Goal: Task Accomplishment & Management: Manage account settings

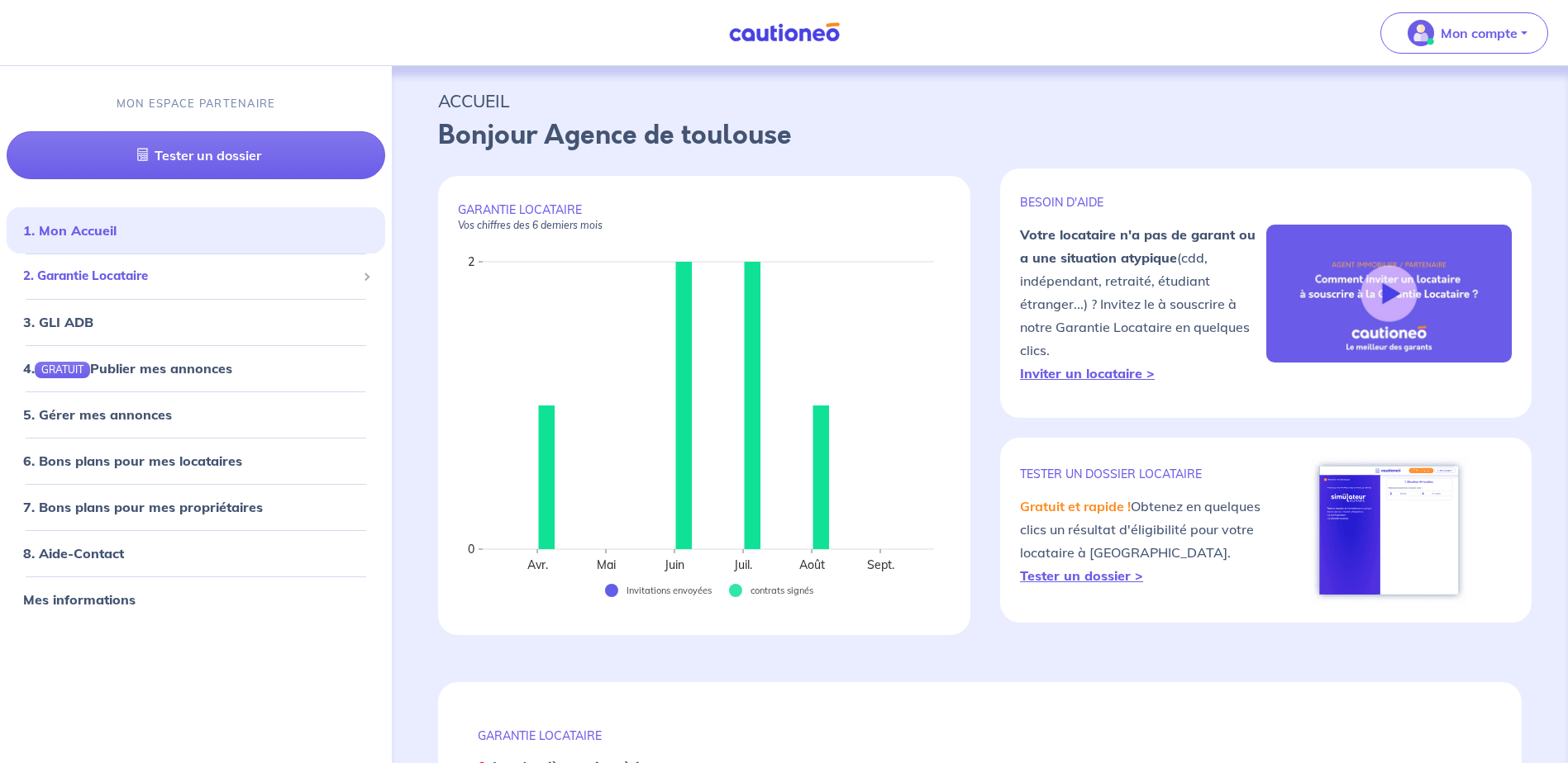
click at [194, 290] on div "2. Garantie Locataire" at bounding box center [196, 277] width 379 height 32
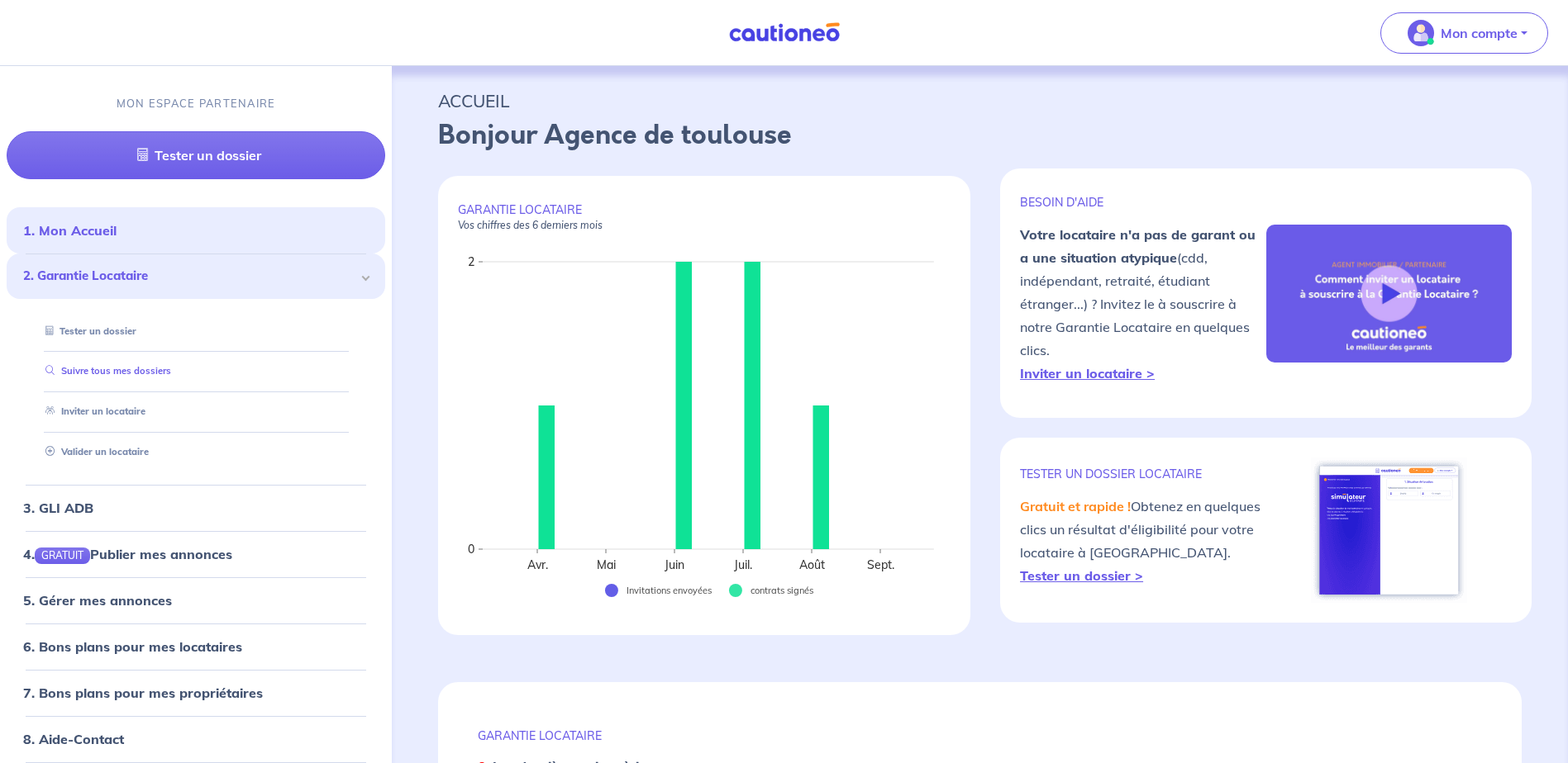
click at [144, 378] on link "Suivre tous mes dossiers" at bounding box center [104, 372] width 132 height 11
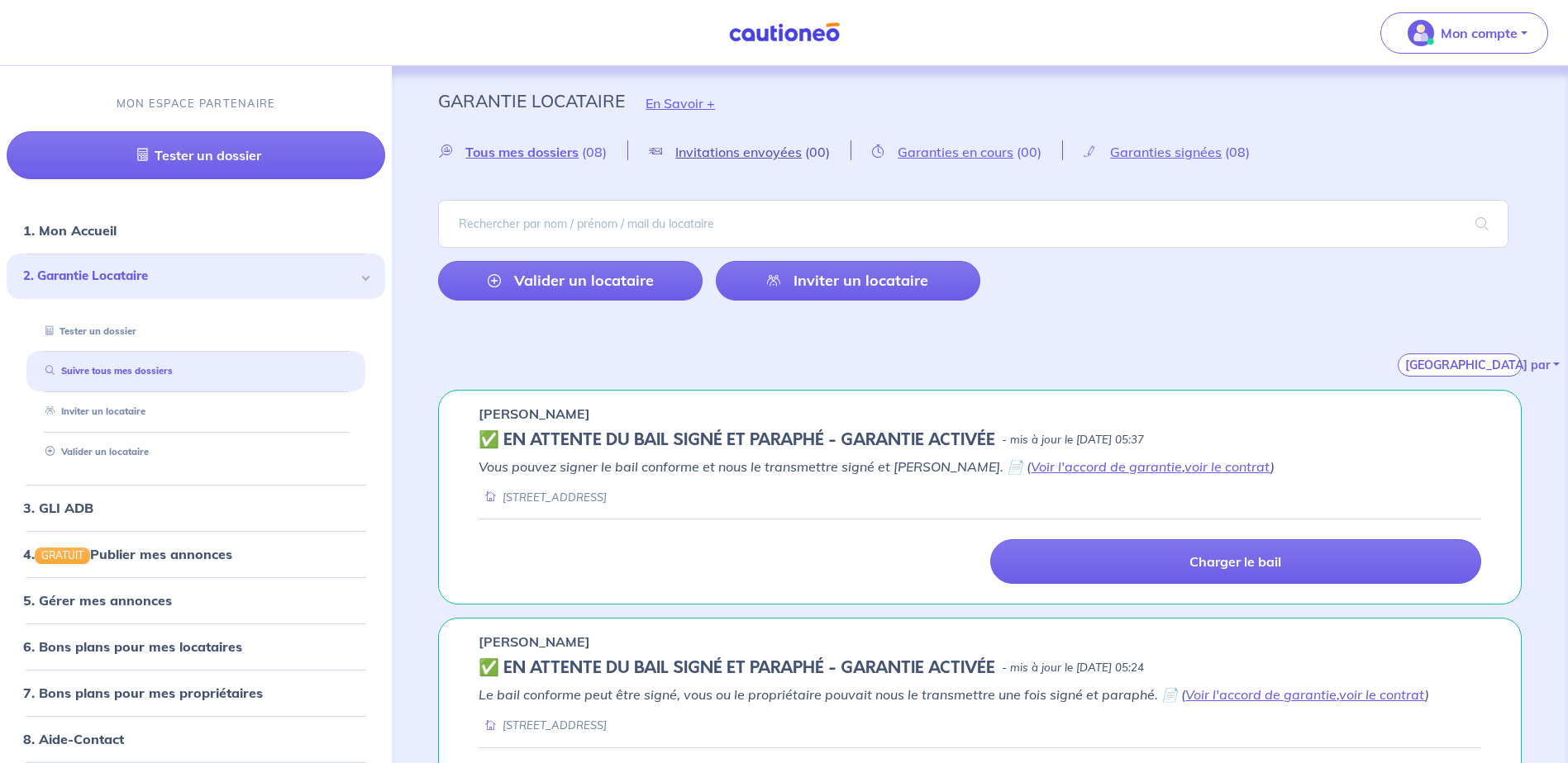
click at [764, 160] on span "Invitations envoyées" at bounding box center [738, 152] width 127 height 16
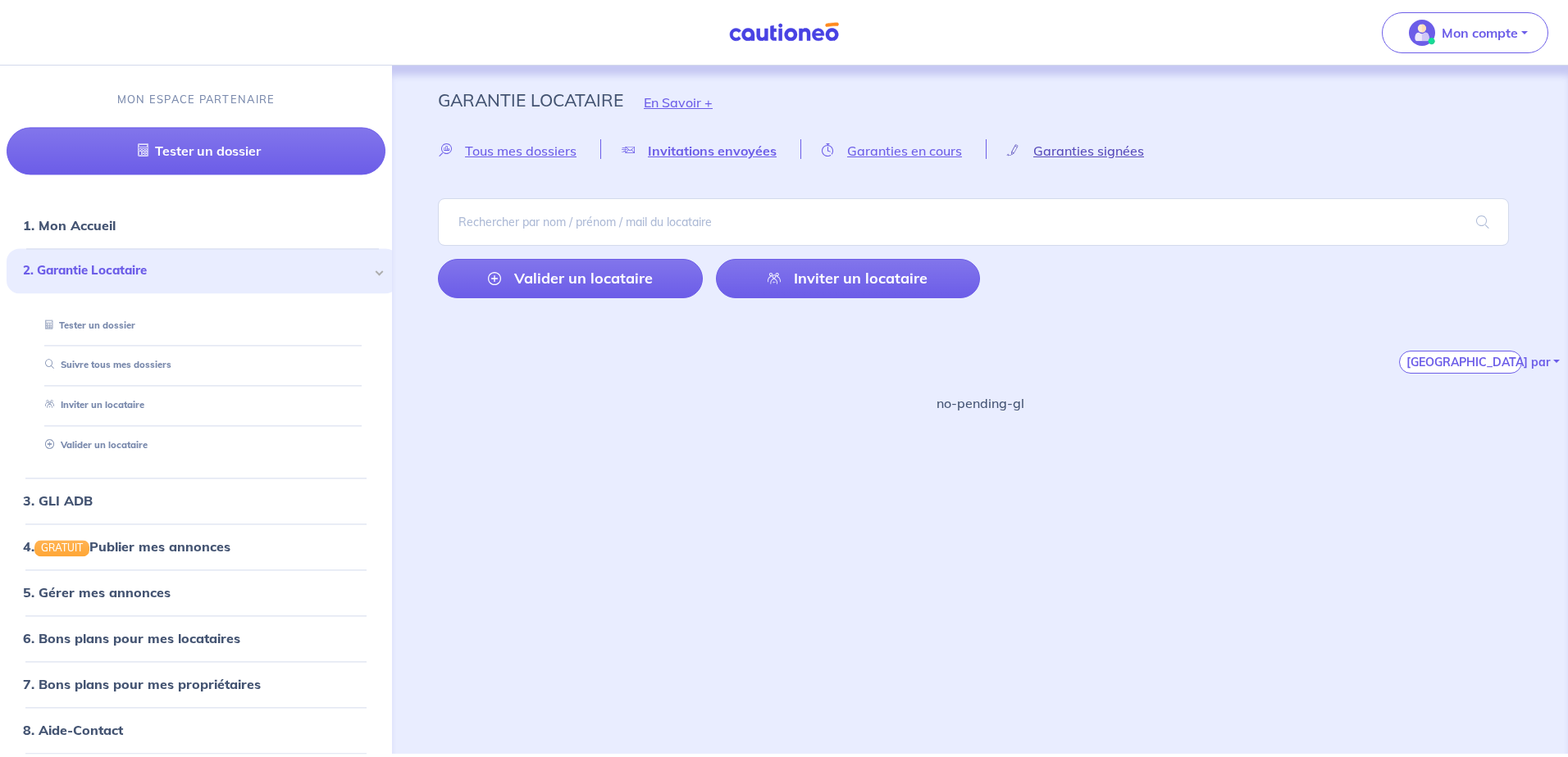
click at [1114, 153] on span "Garanties signées" at bounding box center [1088, 151] width 110 height 16
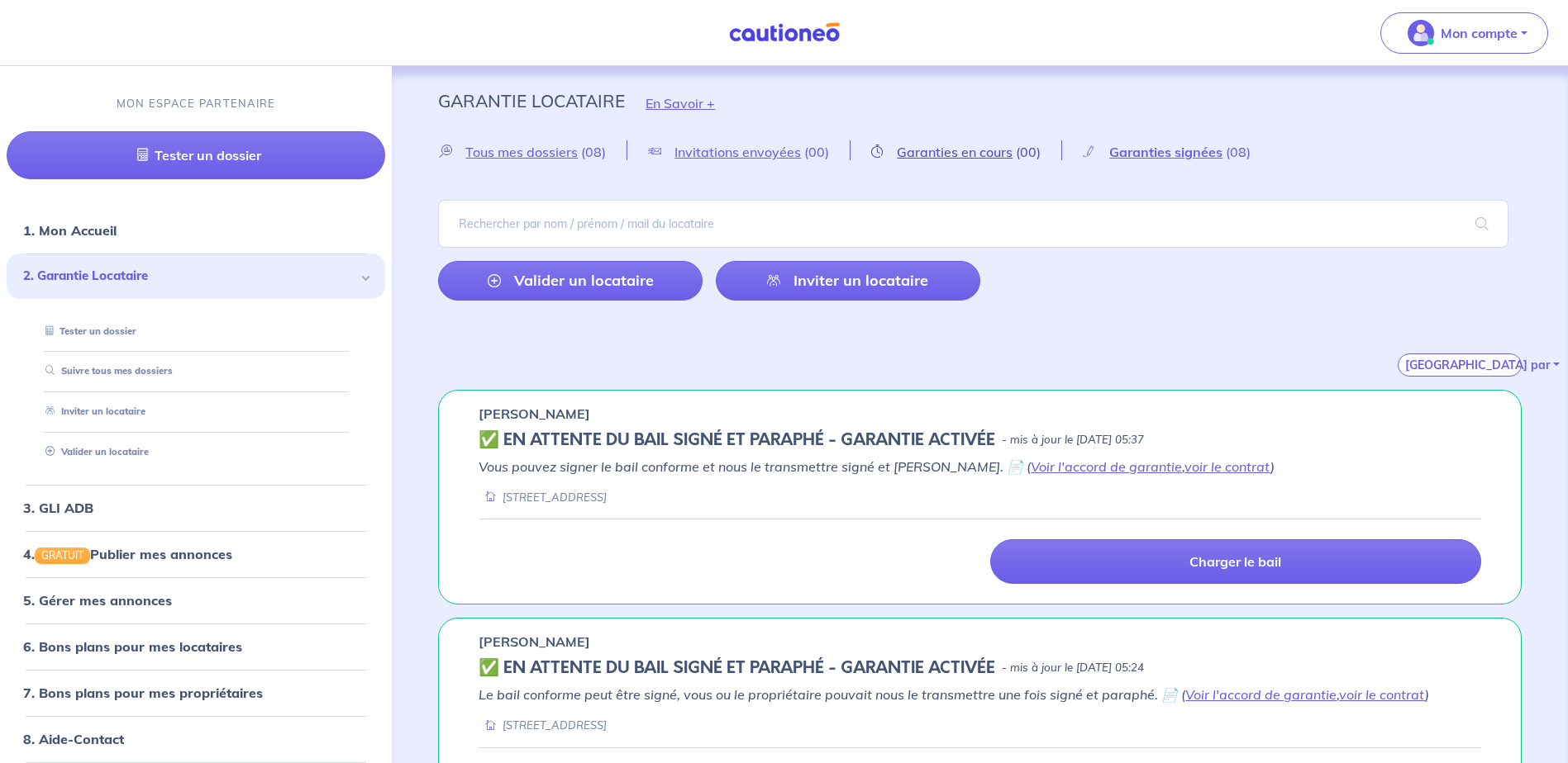
click at [1001, 146] on span "Garanties en cours" at bounding box center [955, 152] width 116 height 16
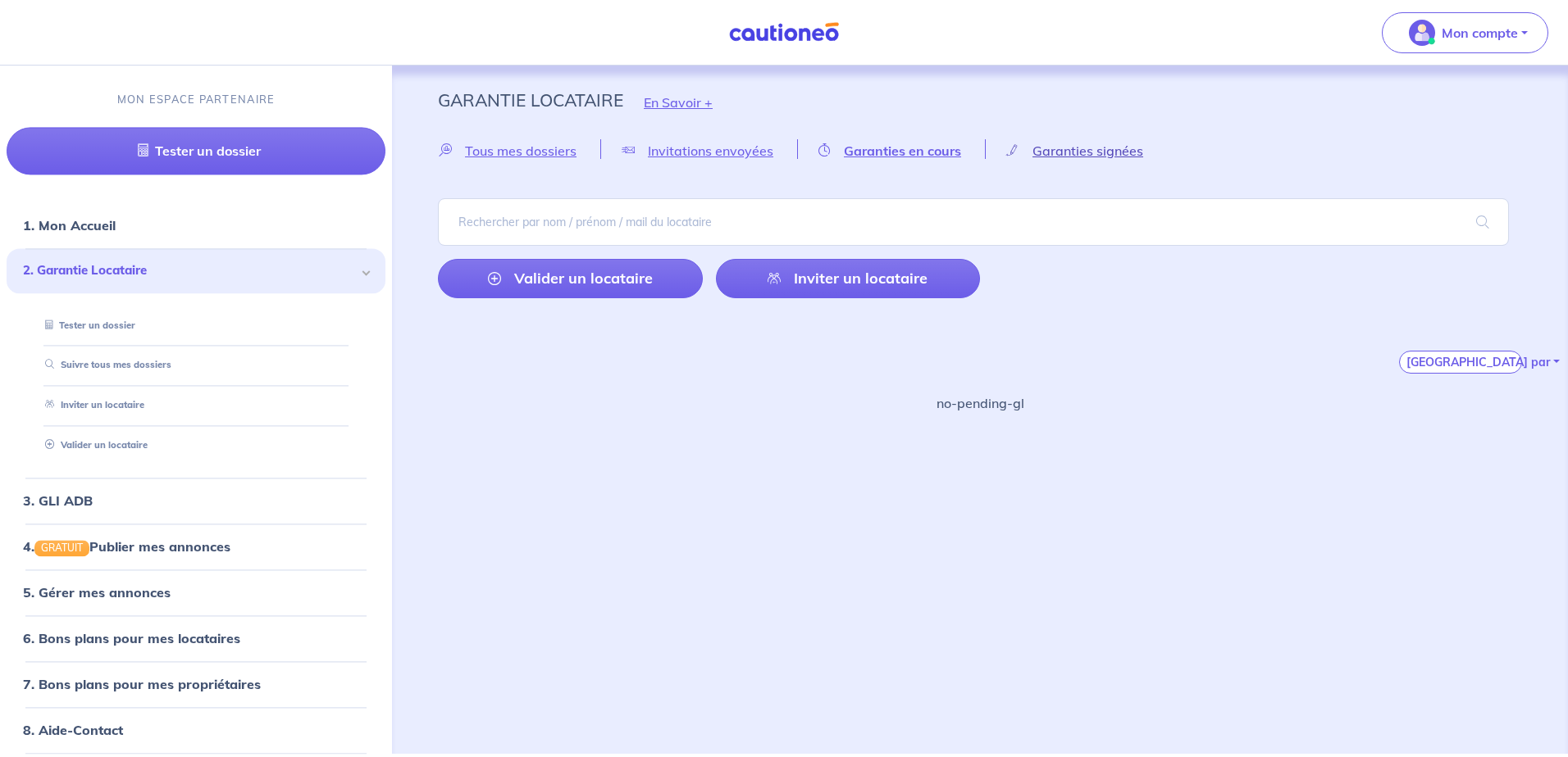
click at [1125, 156] on span "Garanties signées" at bounding box center [1088, 151] width 110 height 16
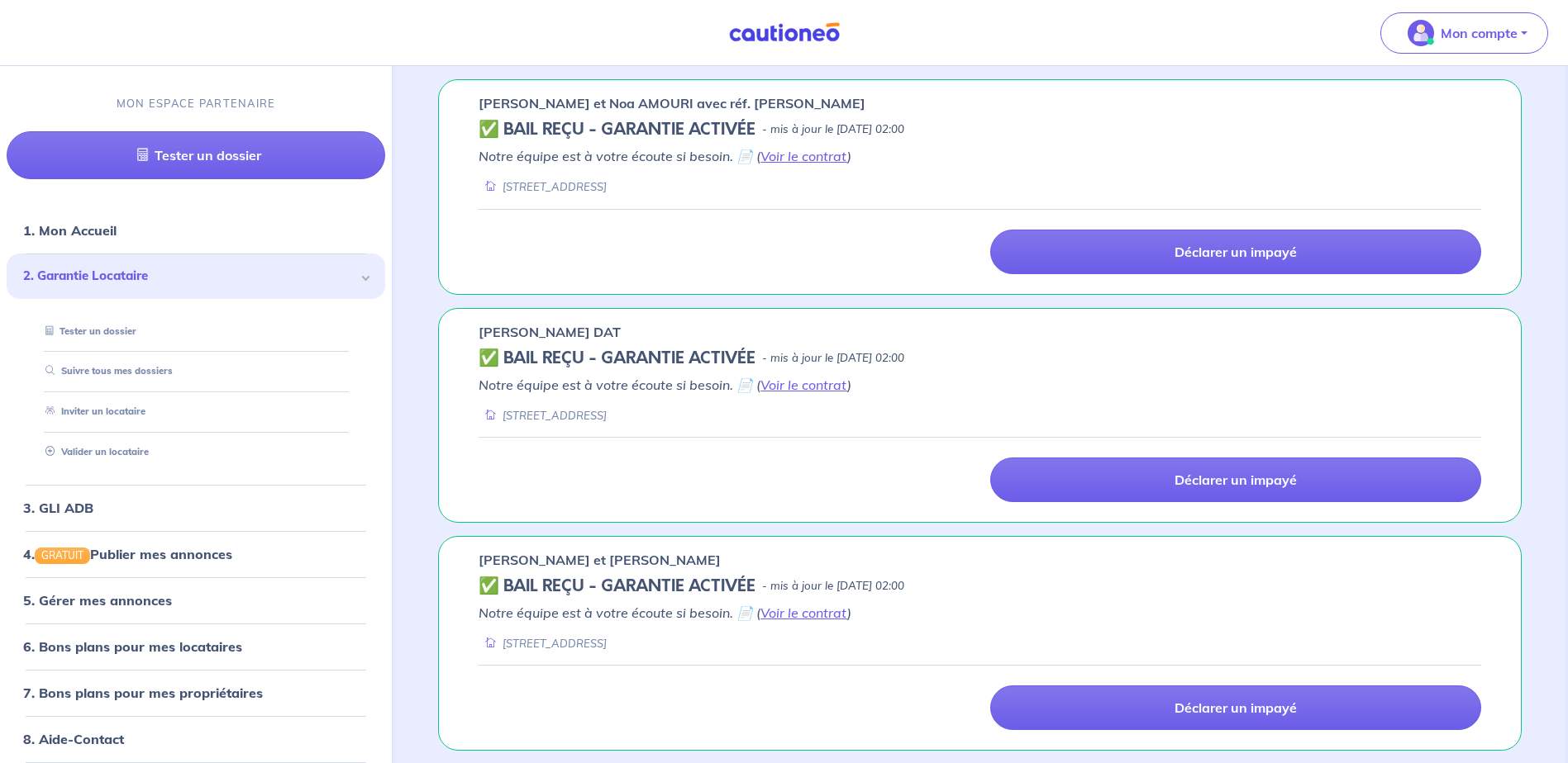
scroll to position [1454, 0]
click at [99, 366] on link "Suivre tous mes dossiers" at bounding box center [104, 372] width 132 height 11
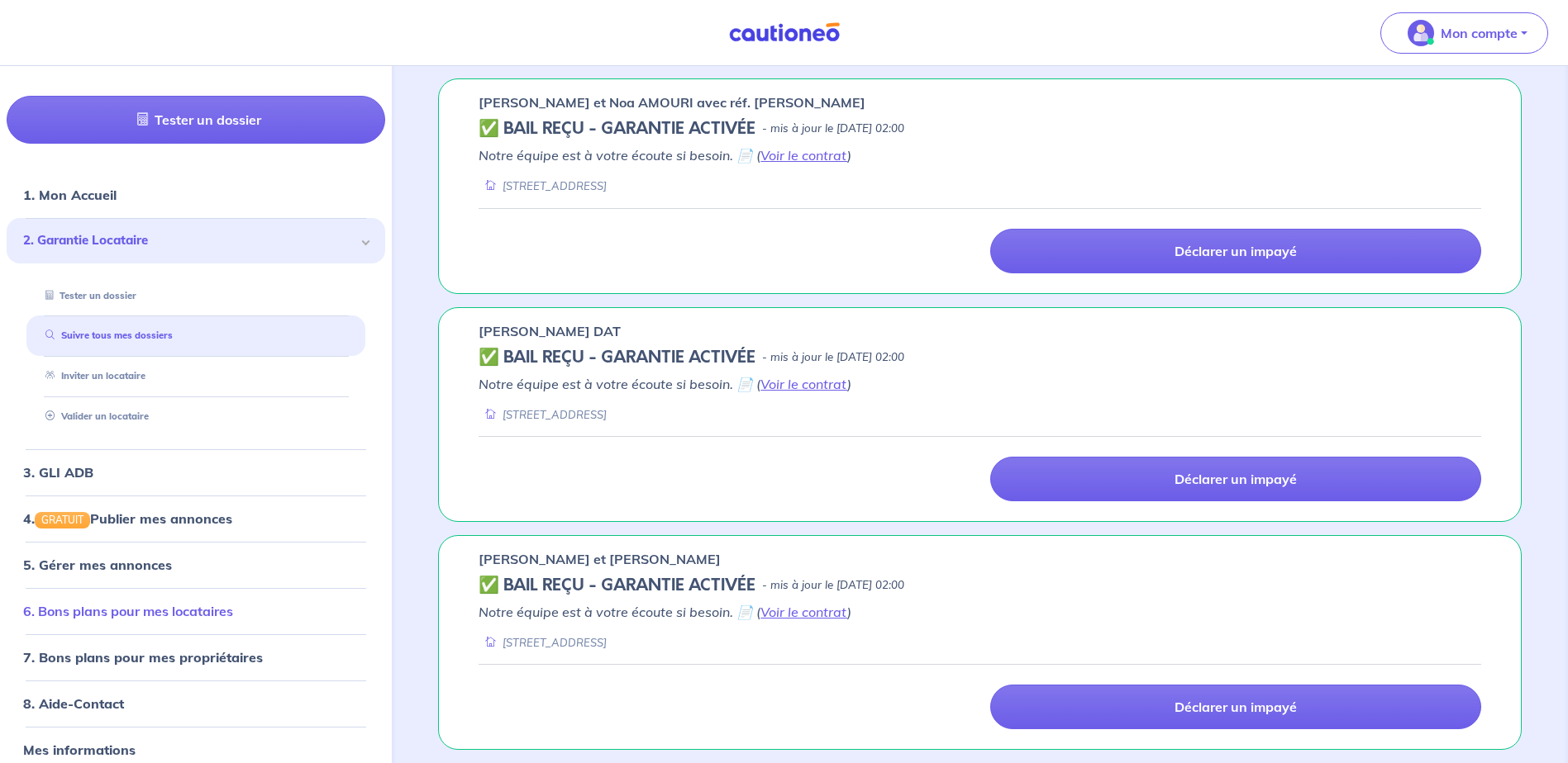
scroll to position [53, 0]
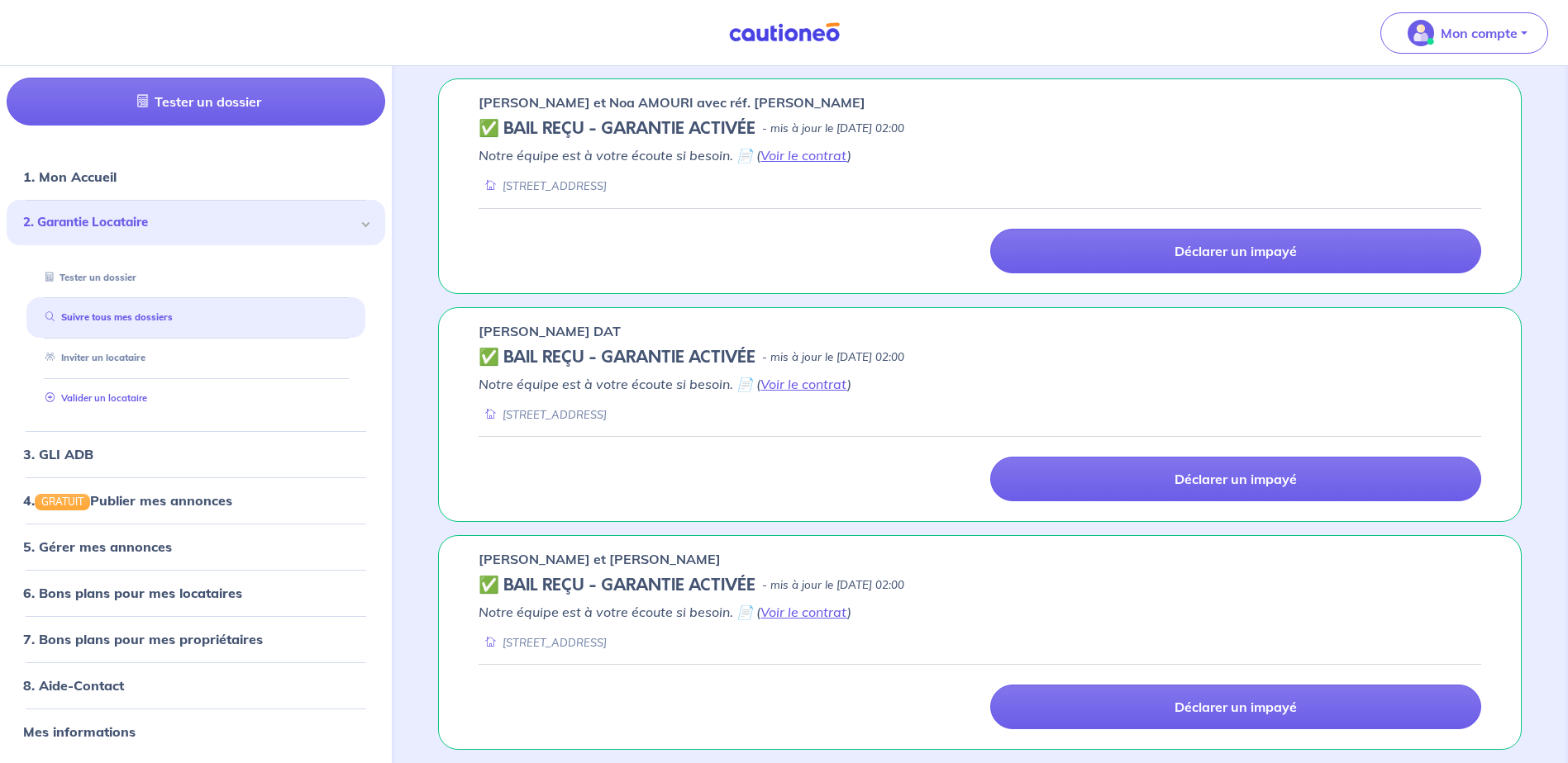
click at [89, 392] on link "Valider un locataire" at bounding box center [93, 397] width 109 height 11
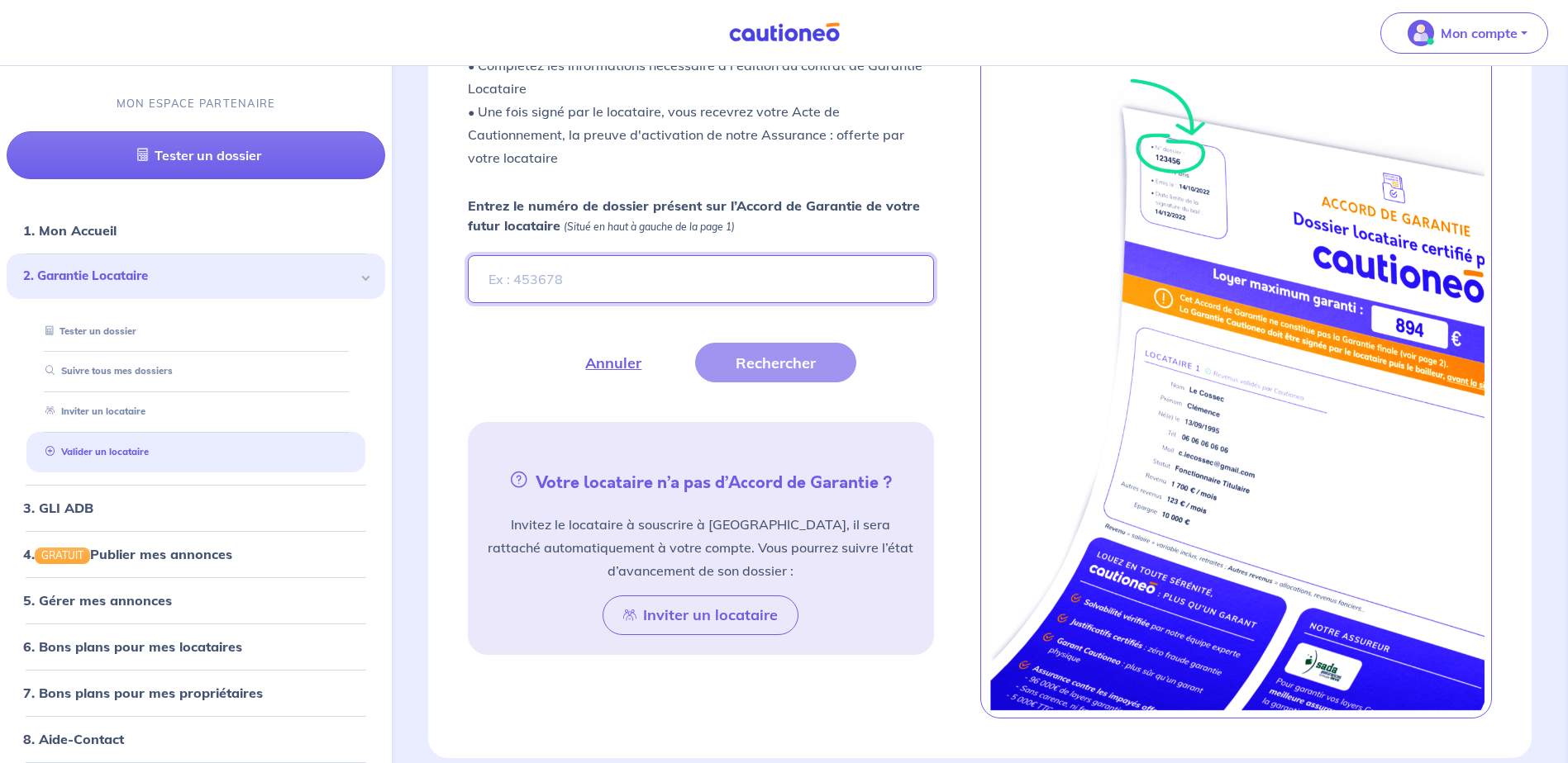
scroll to position [454, 0]
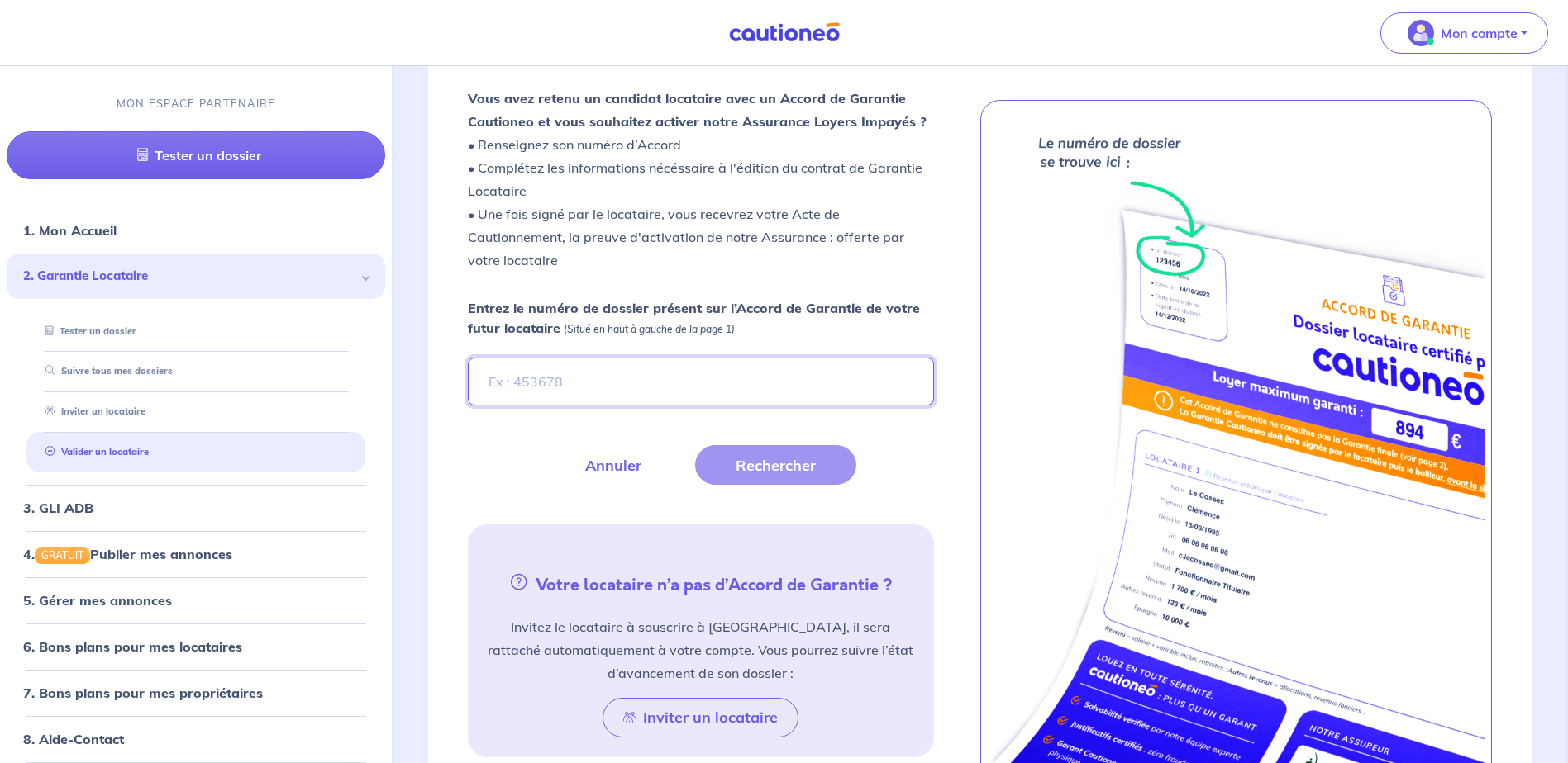
click at [608, 397] on input "Entrez le numéro de dossier présent sur l’Accord de Garantie de votre futur loc…" at bounding box center [700, 382] width 466 height 48
type input "WP6whX"
click at [788, 483] on button "Rechercher" at bounding box center [775, 466] width 161 height 40
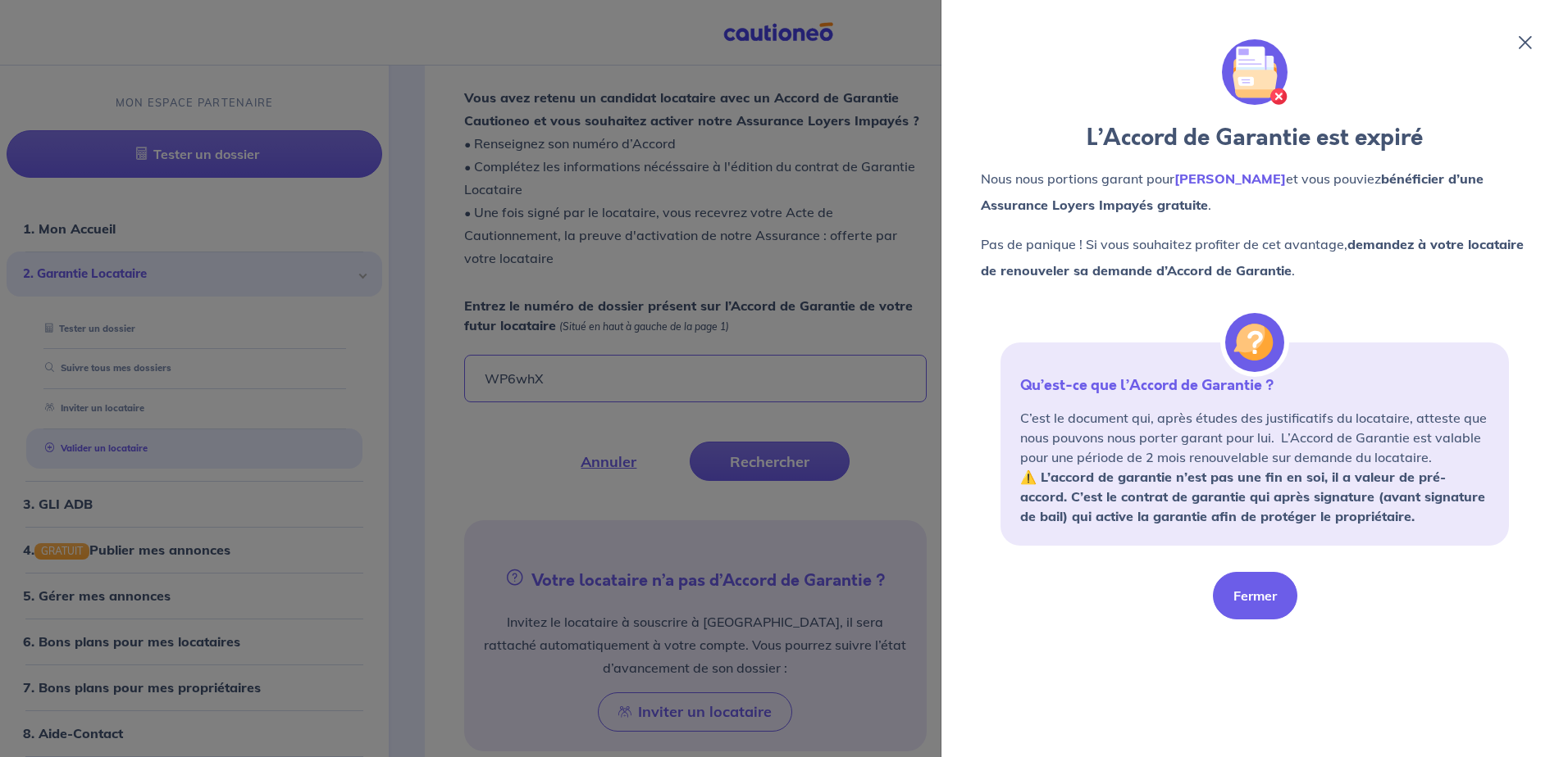
click at [1274, 600] on button "Fermer" at bounding box center [1255, 596] width 85 height 48
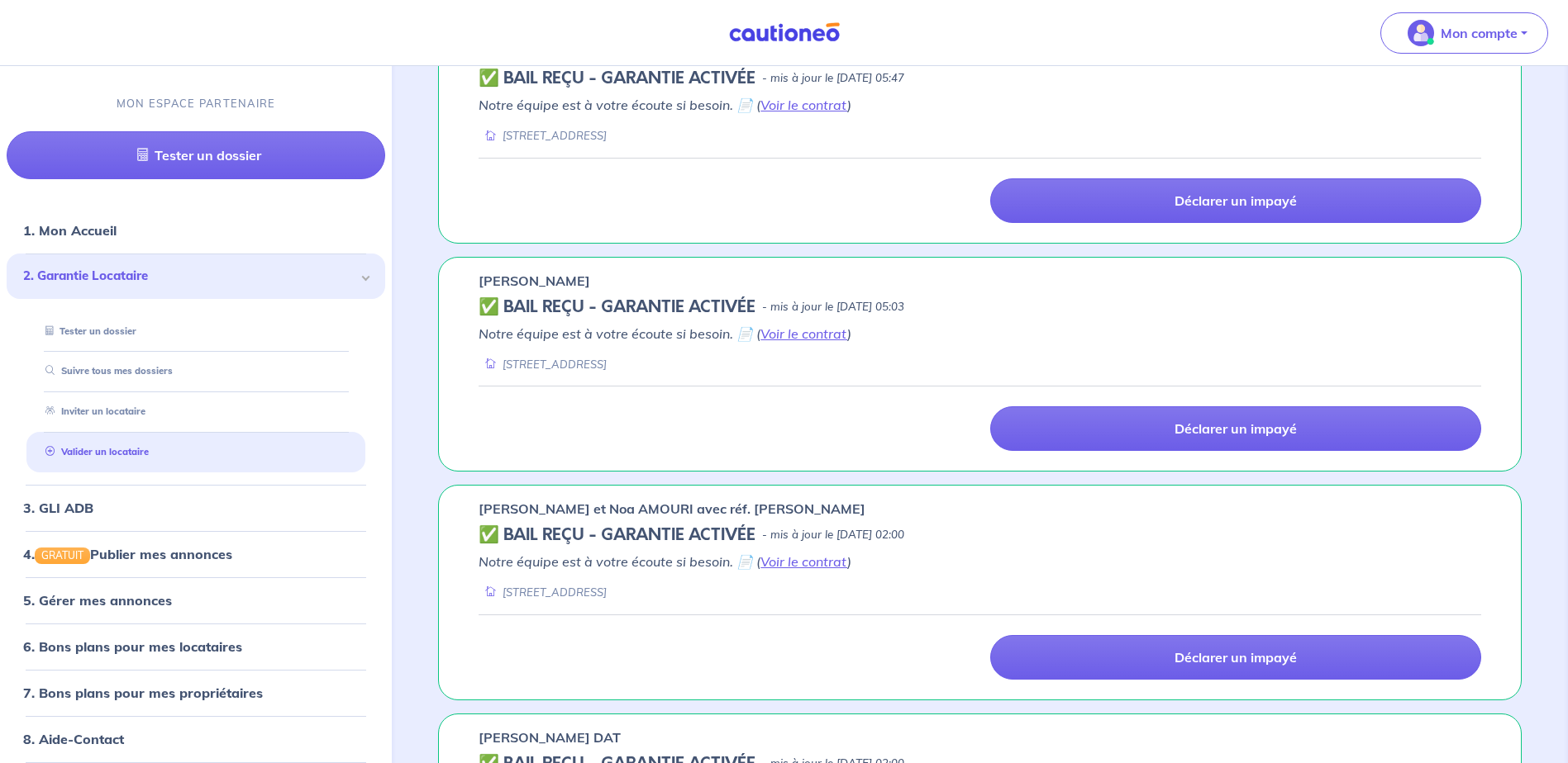
scroll to position [1446, 0]
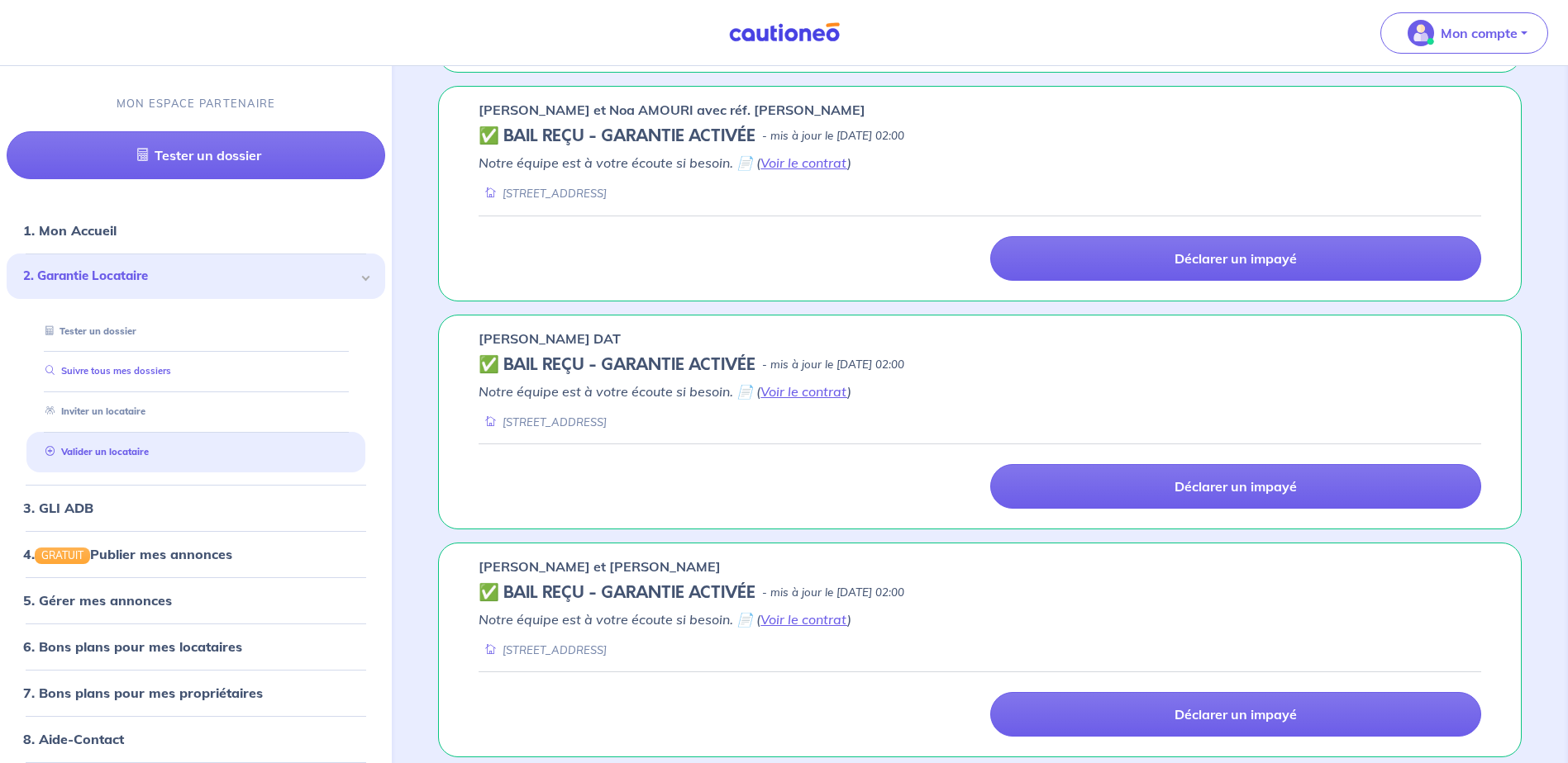
click at [118, 372] on link "Suivre tous mes dossiers" at bounding box center [104, 372] width 132 height 11
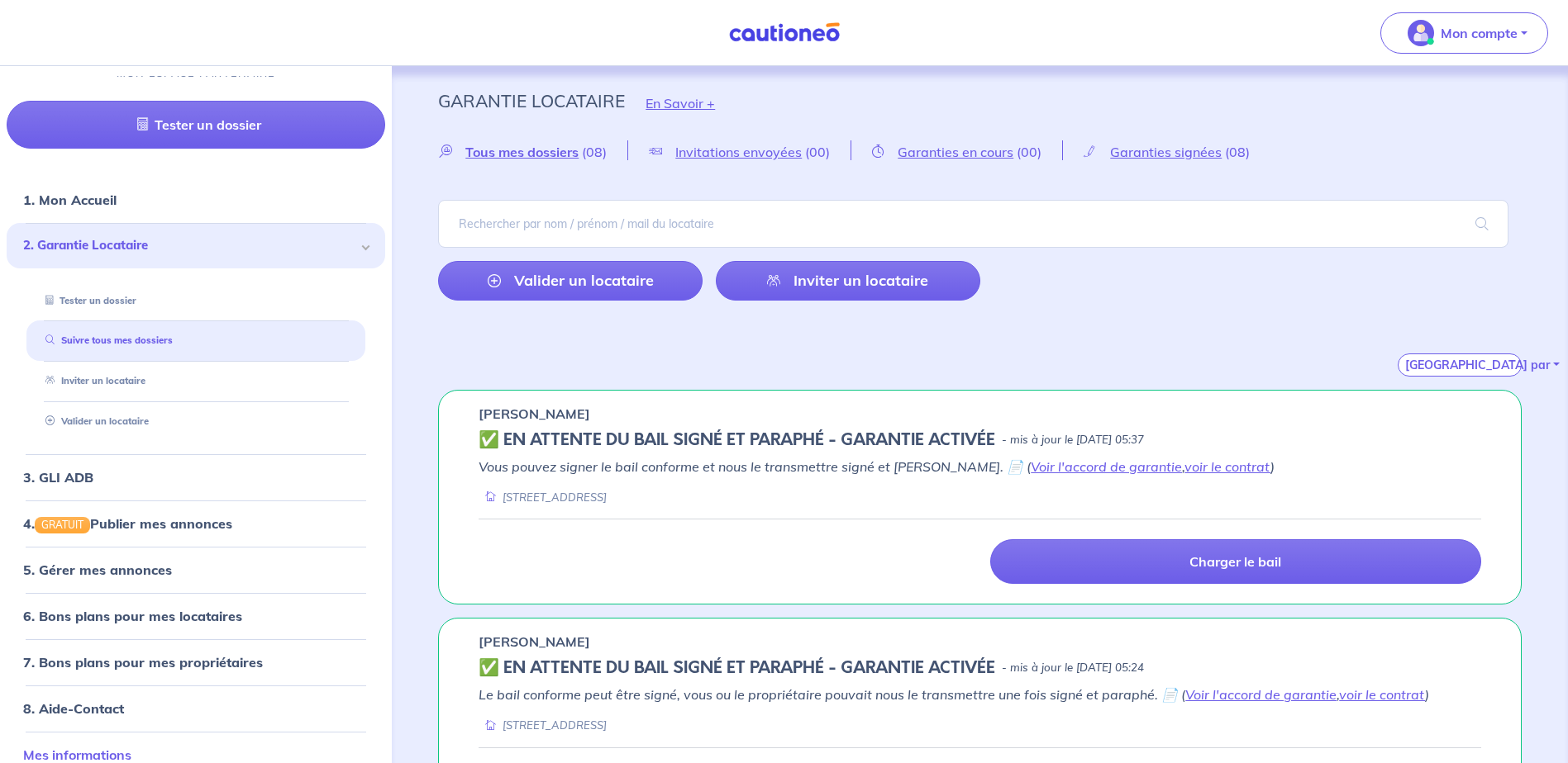
scroll to position [53, 0]
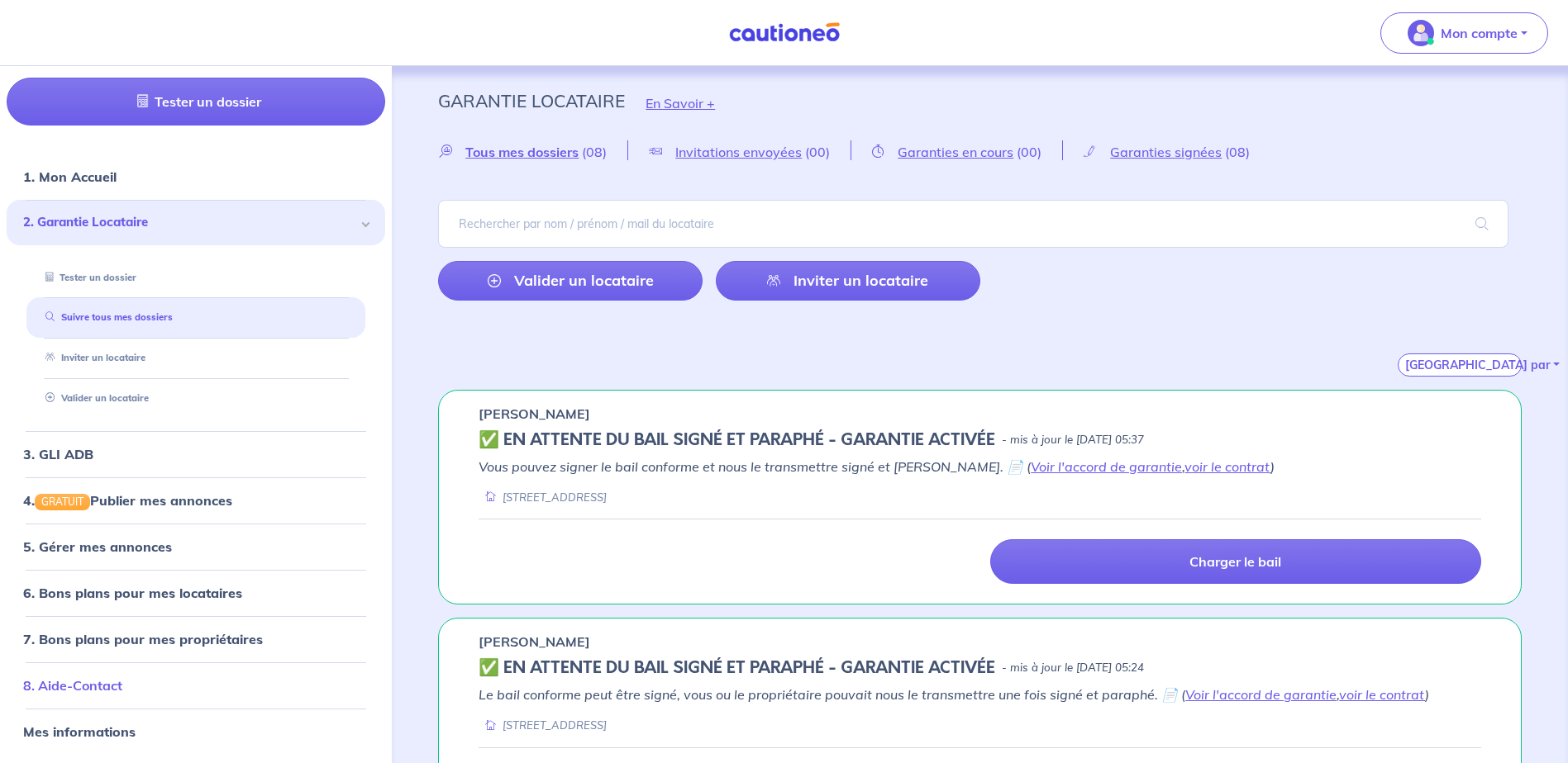
click at [111, 678] on link "8. Aide-Contact" at bounding box center [72, 685] width 99 height 16
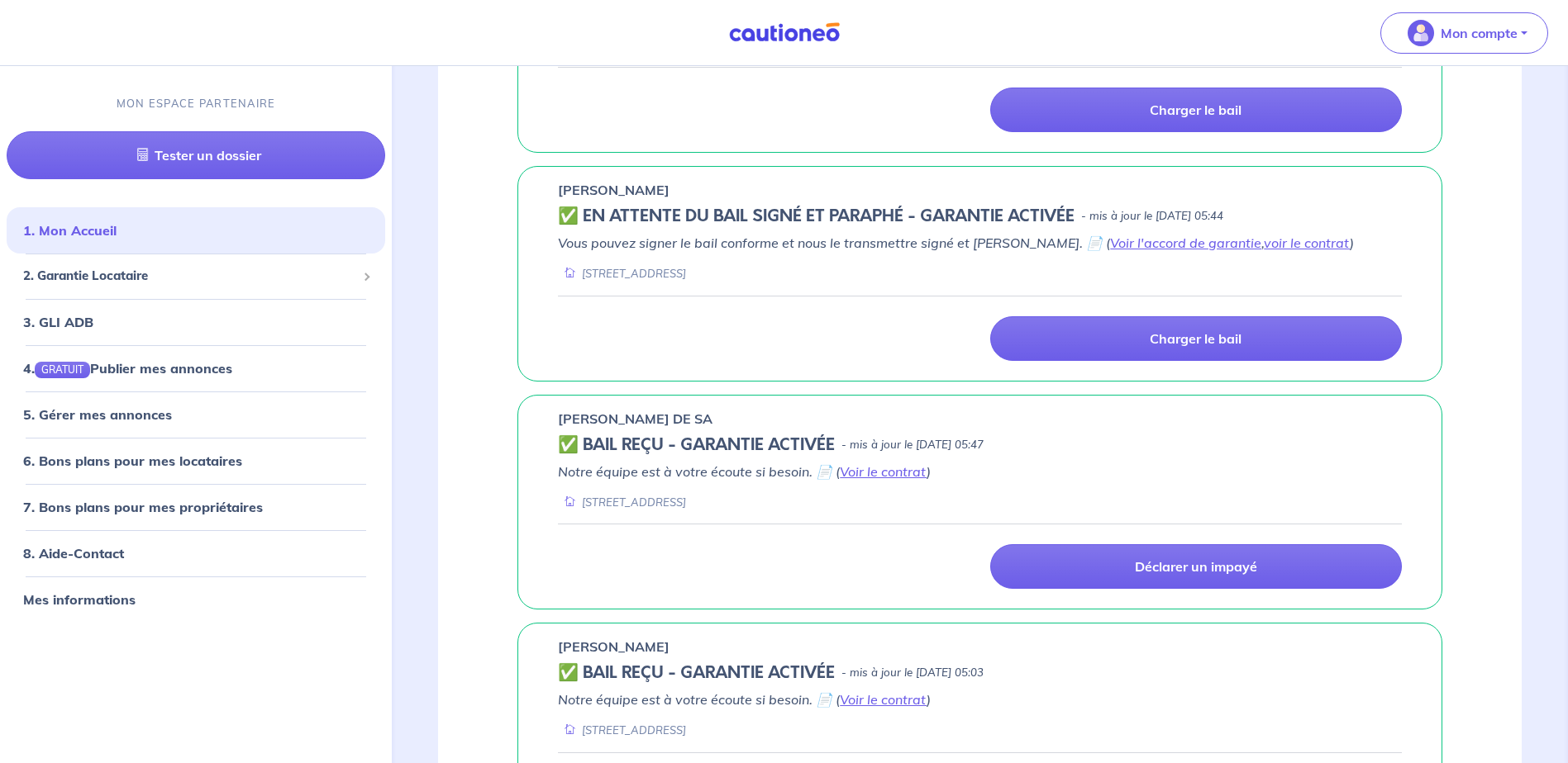
scroll to position [1315, 0]
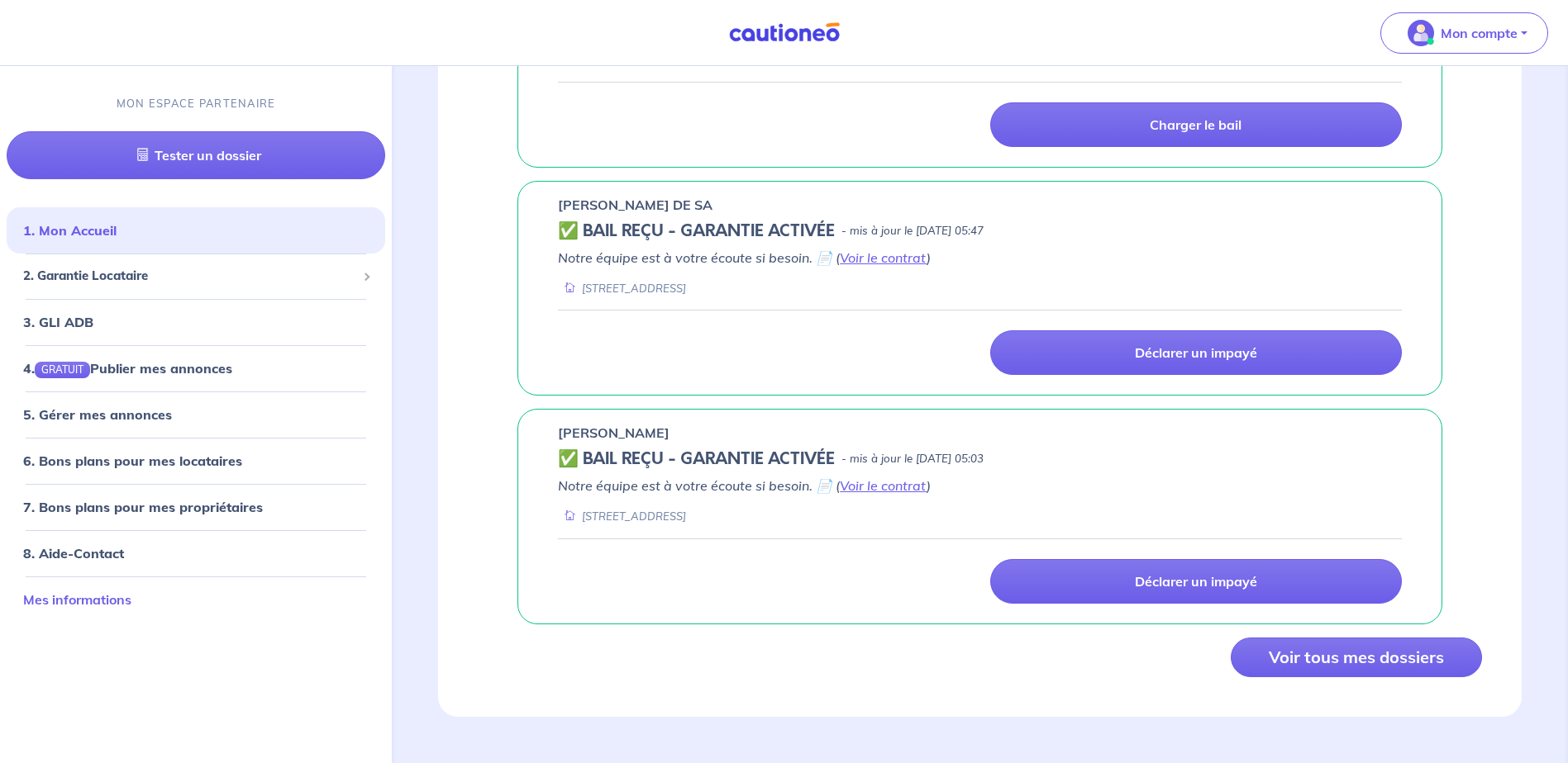
click at [61, 598] on link "Mes informations" at bounding box center [78, 599] width 109 height 16
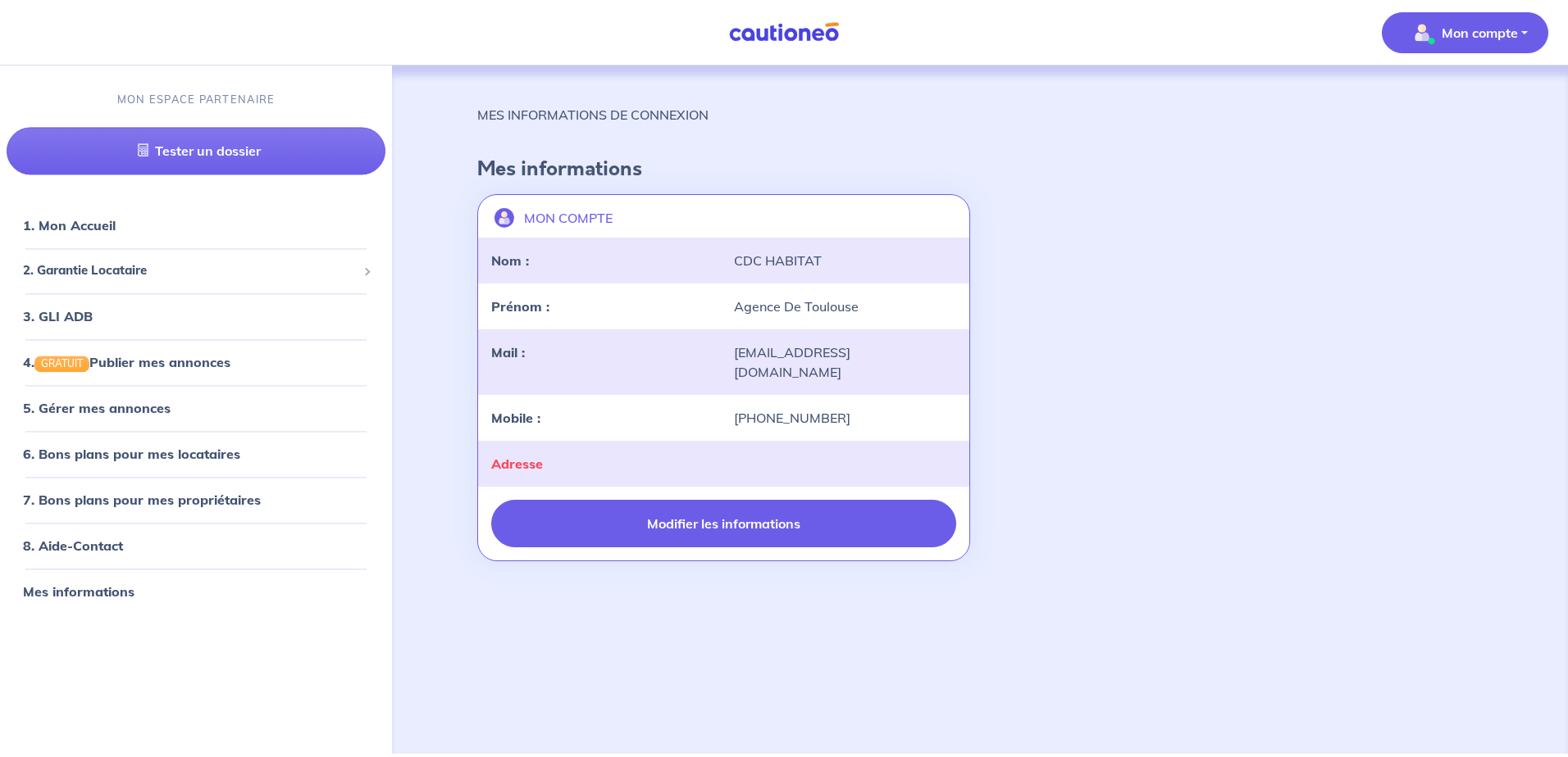
click at [674, 513] on button "Modifier les informations" at bounding box center [723, 524] width 465 height 48
select select "FR"
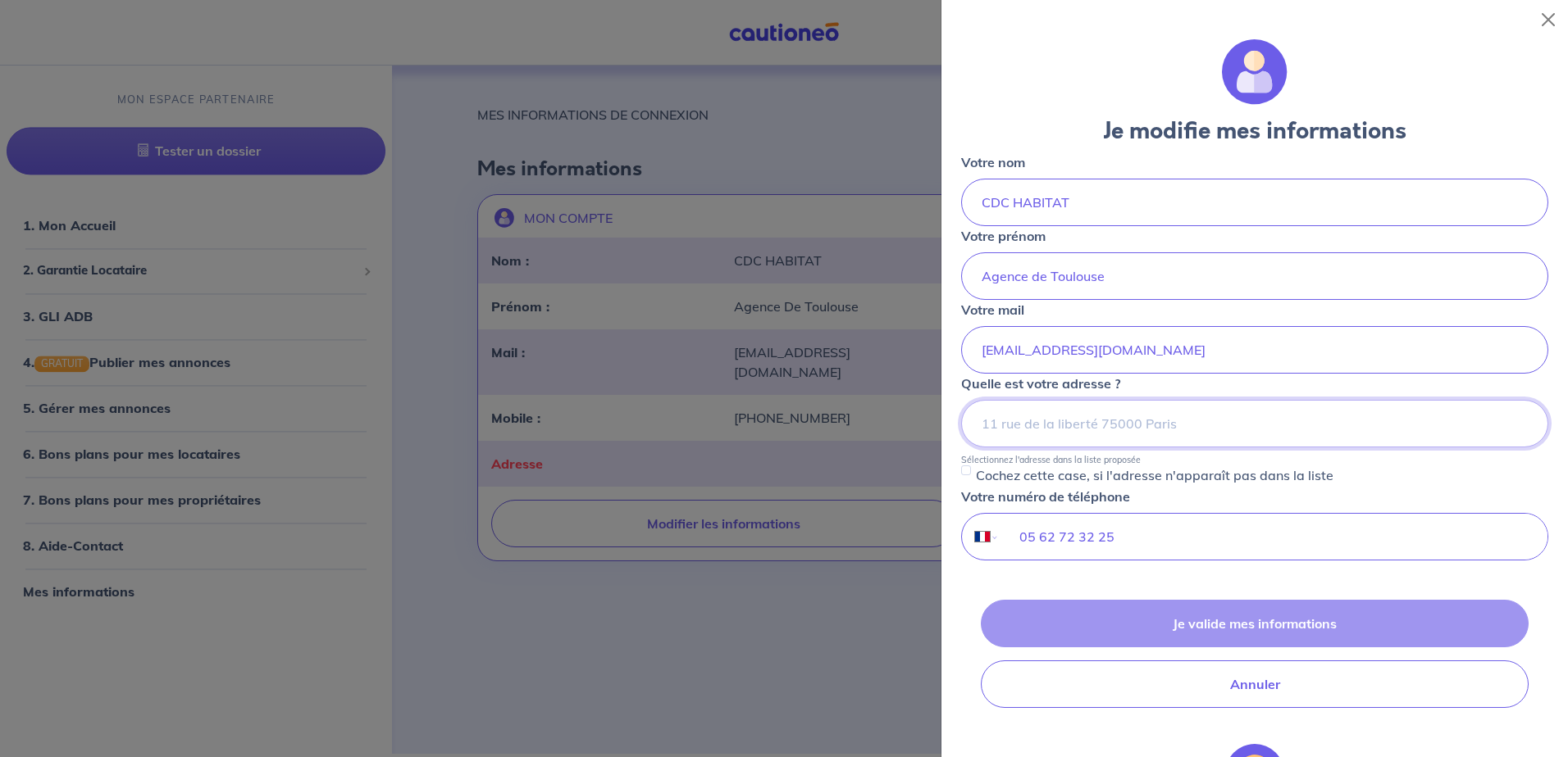
click at [1034, 430] on input at bounding box center [1255, 424] width 587 height 48
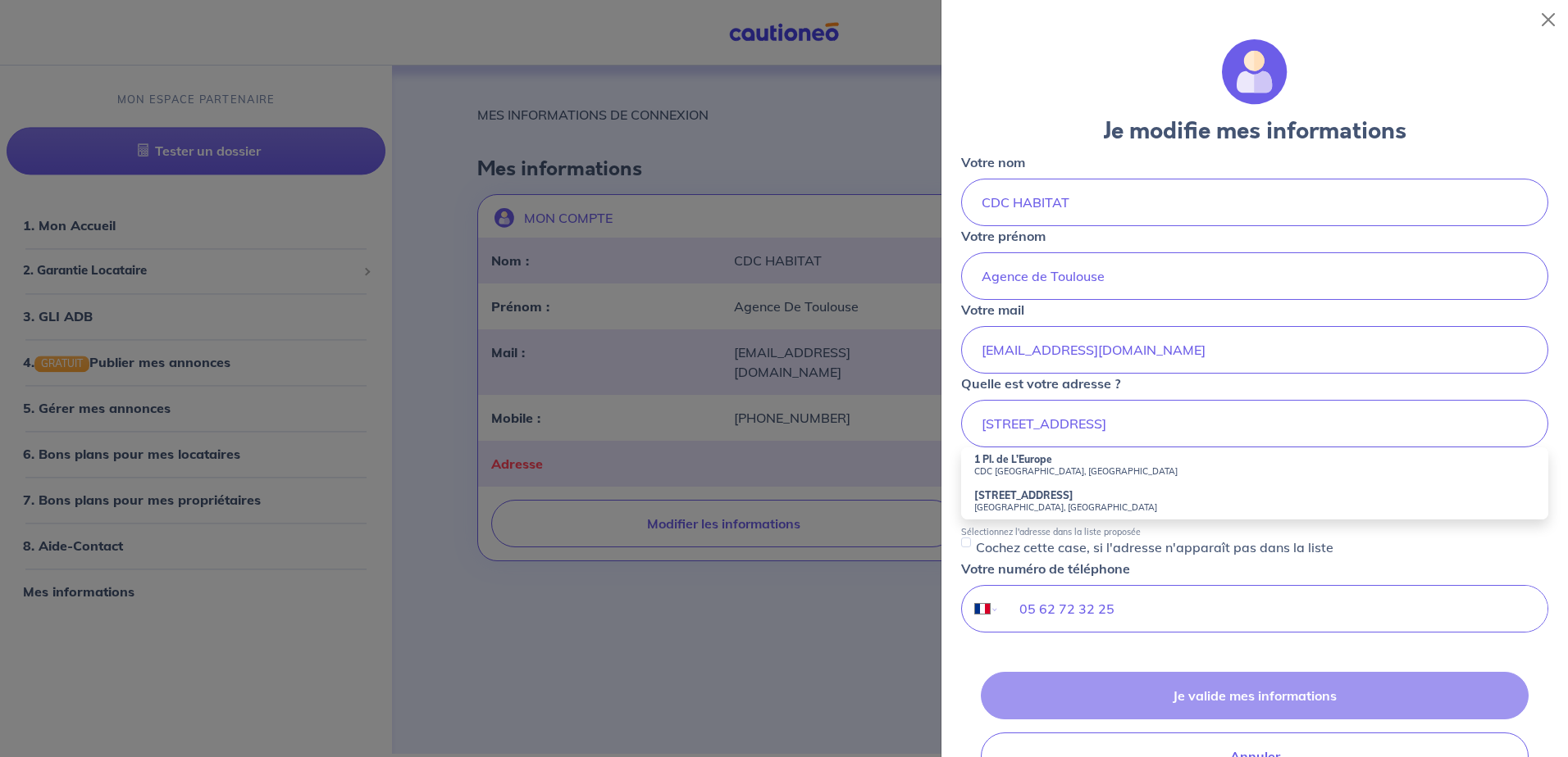
click at [1053, 468] on small "CDC habitat Toulouse, 31000 Toulouse, France" at bounding box center [1254, 470] width 561 height 11
type input "CDC habitat Toulouse, 1 Pl. de L’Europe, 31000 Toulouse, France"
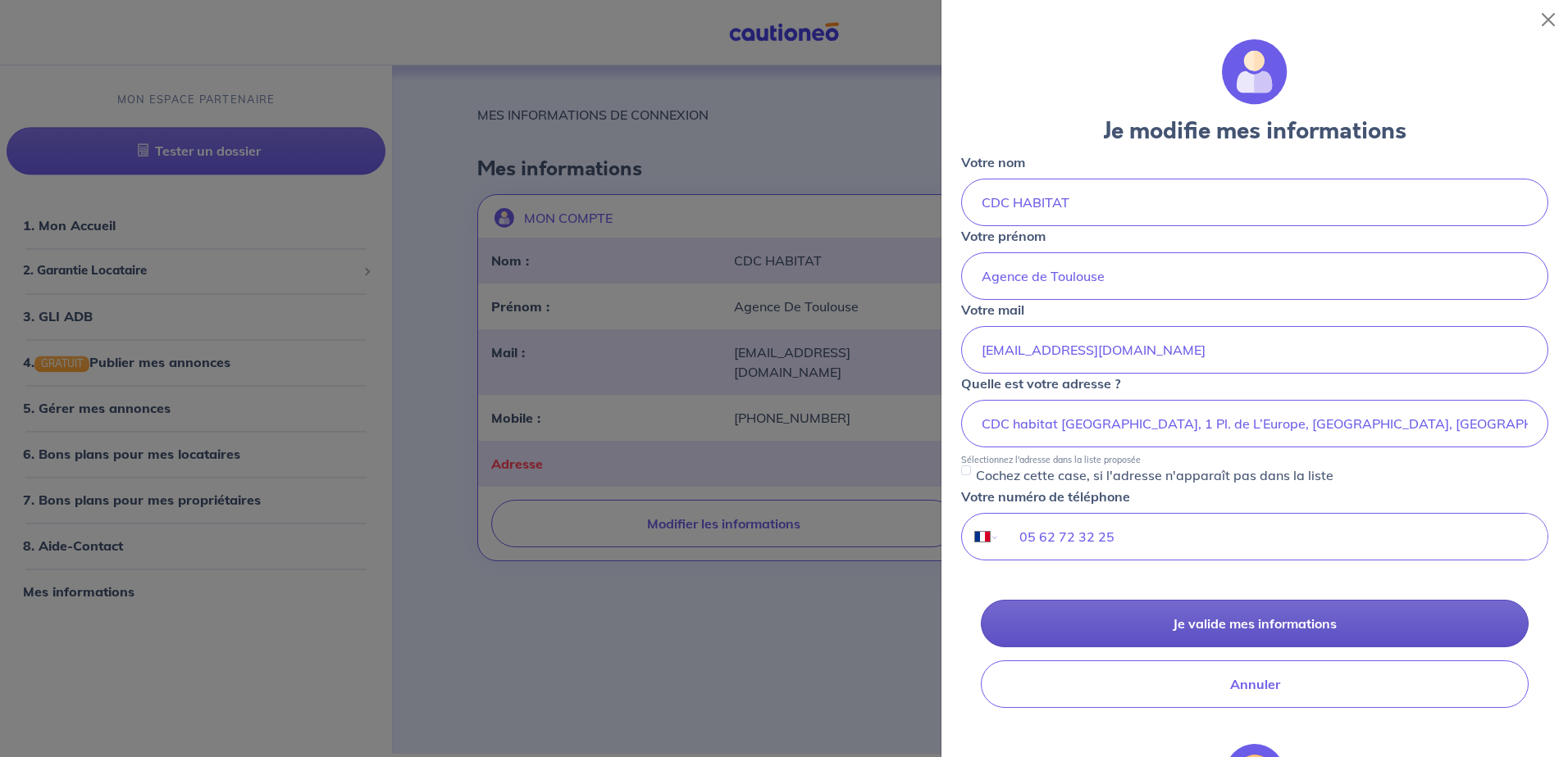
click at [1245, 635] on button "Je valide mes informations" at bounding box center [1255, 624] width 548 height 48
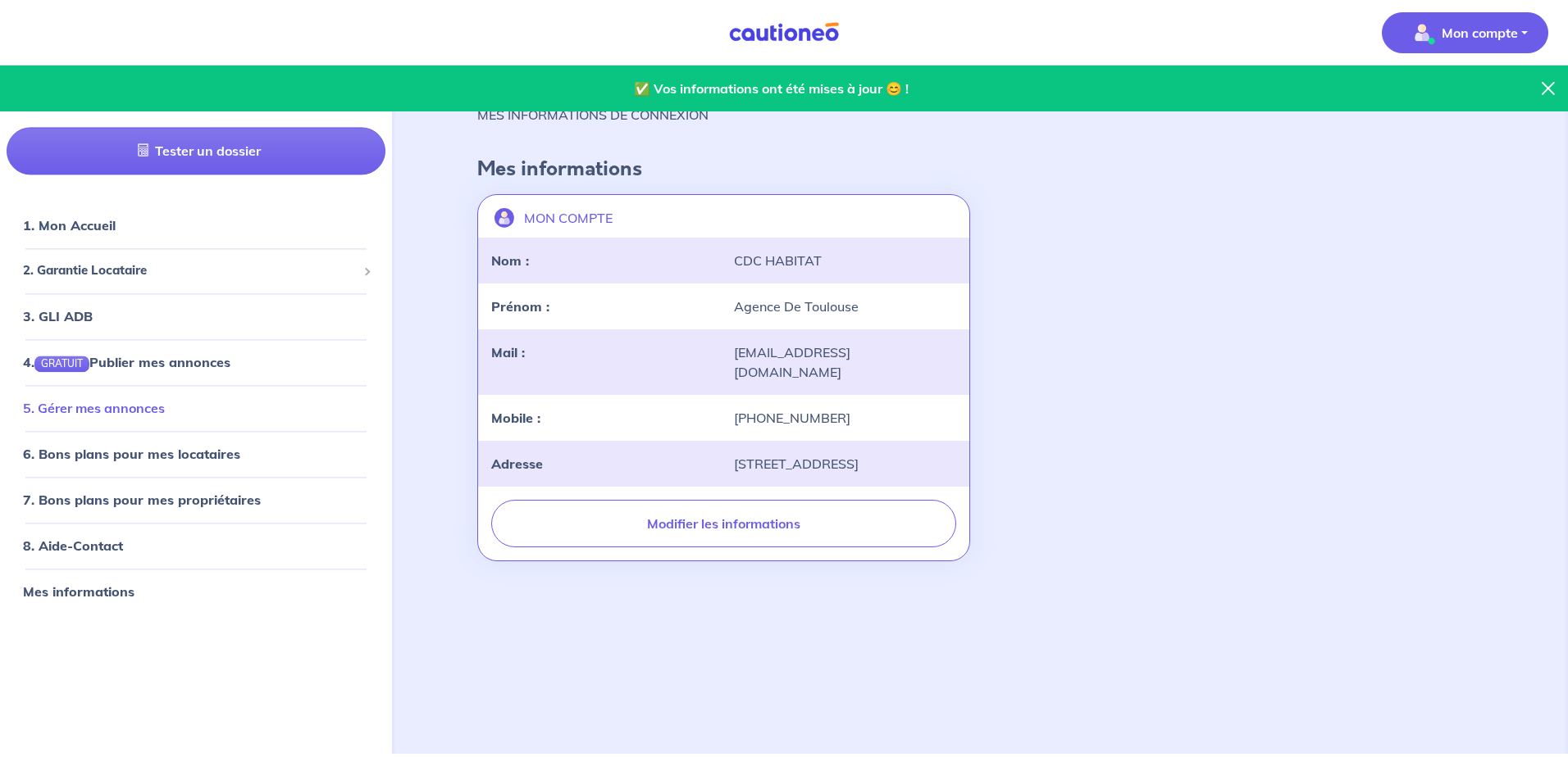
click at [97, 417] on link "5. Gérer mes annonces" at bounding box center [94, 408] width 142 height 16
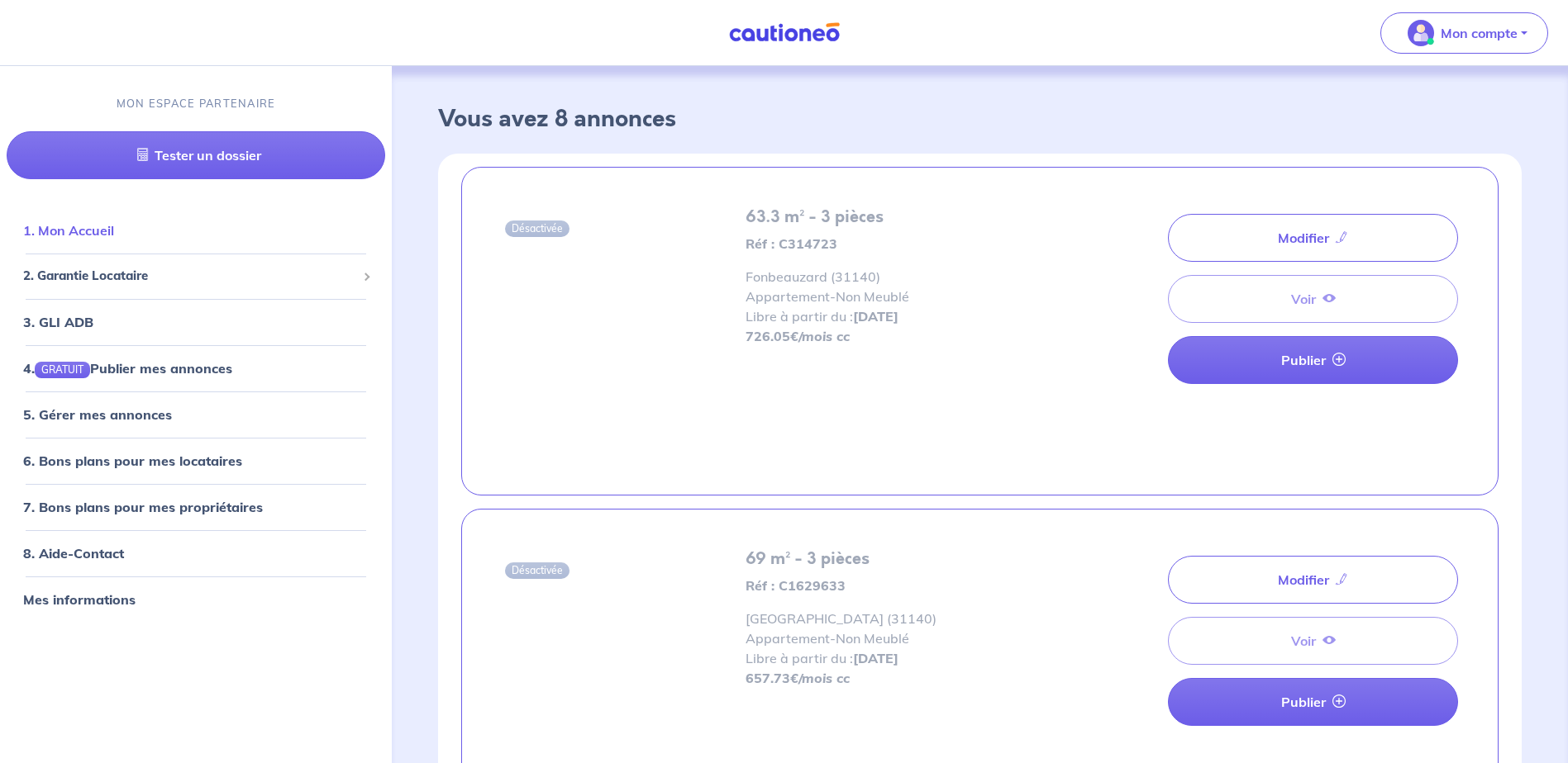
click at [96, 228] on link "1. Mon Accueil" at bounding box center [68, 231] width 91 height 16
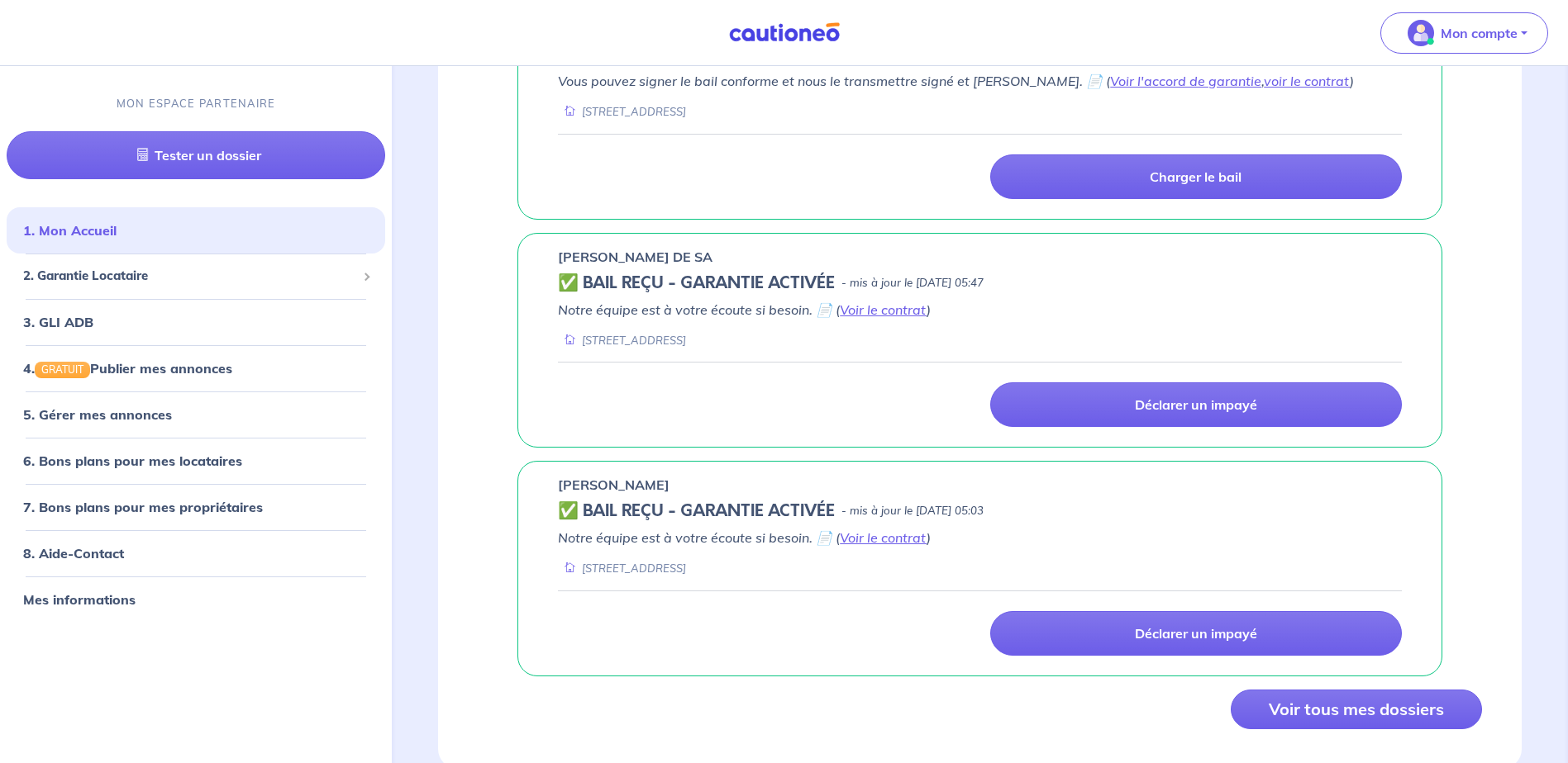
scroll to position [1315, 0]
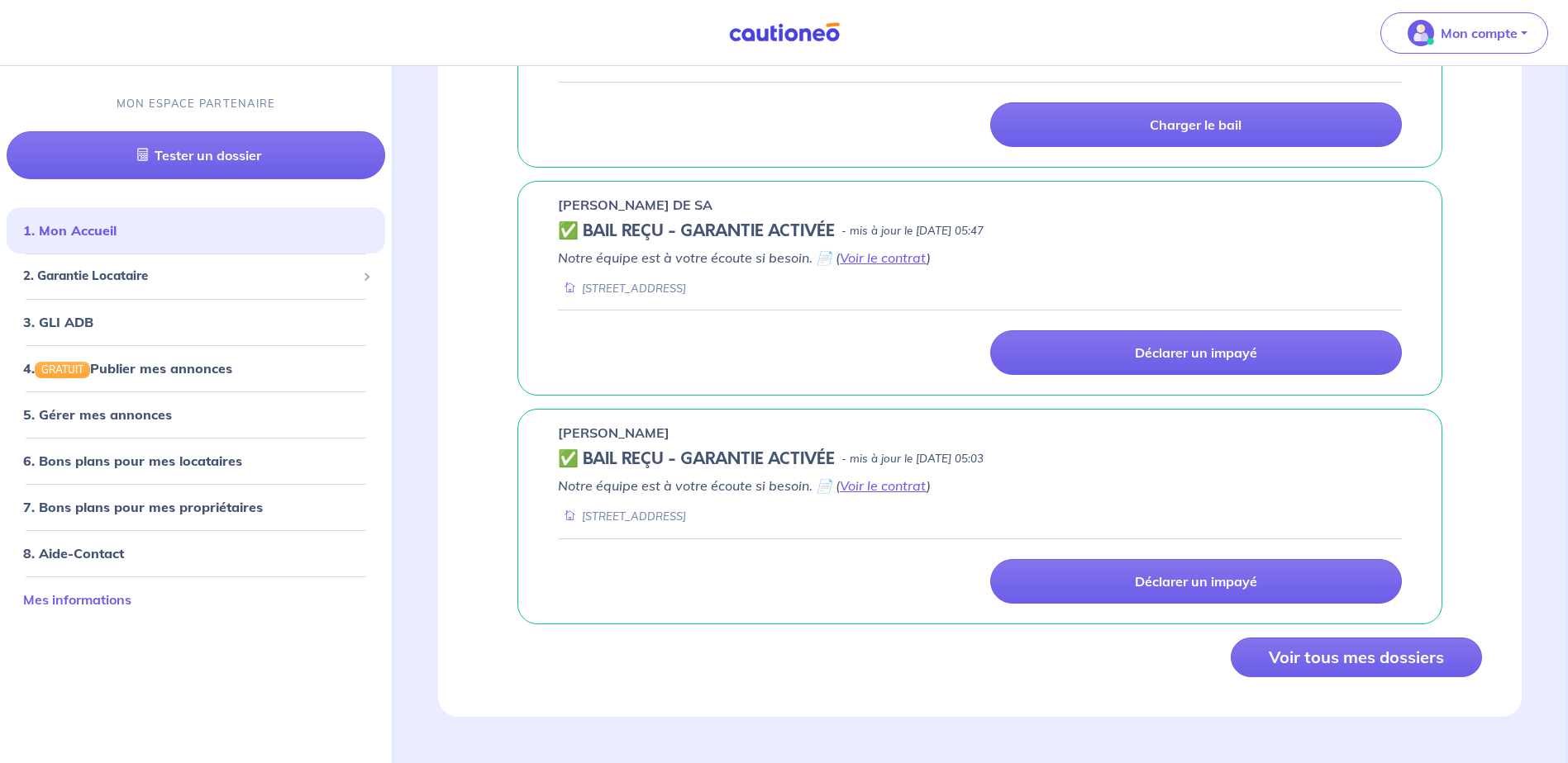
click at [63, 603] on link "Mes informations" at bounding box center [78, 599] width 109 height 16
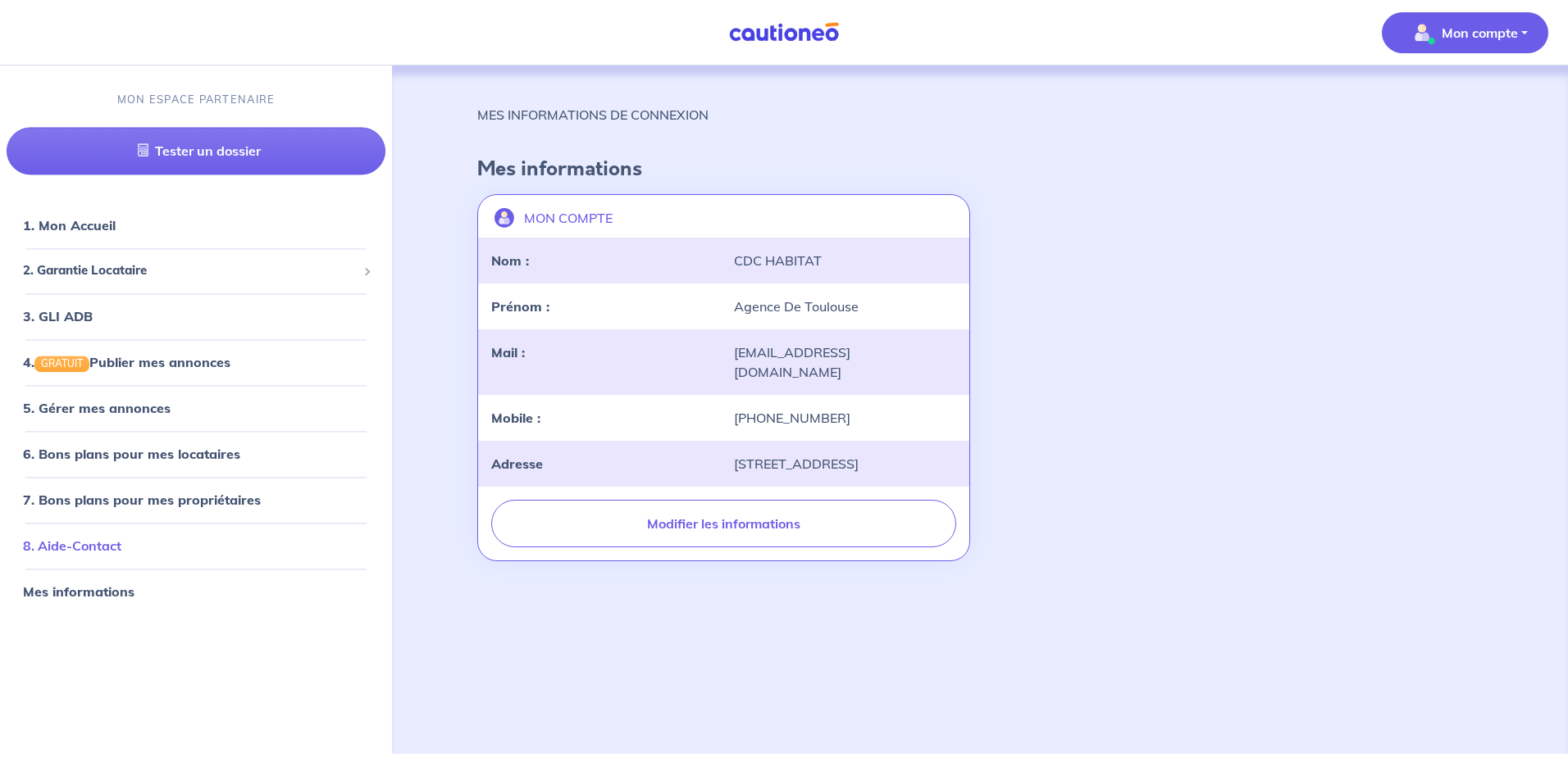
click at [89, 550] on link "8. Aide-Contact" at bounding box center [72, 546] width 98 height 16
